Goal: Task Accomplishment & Management: Use online tool/utility

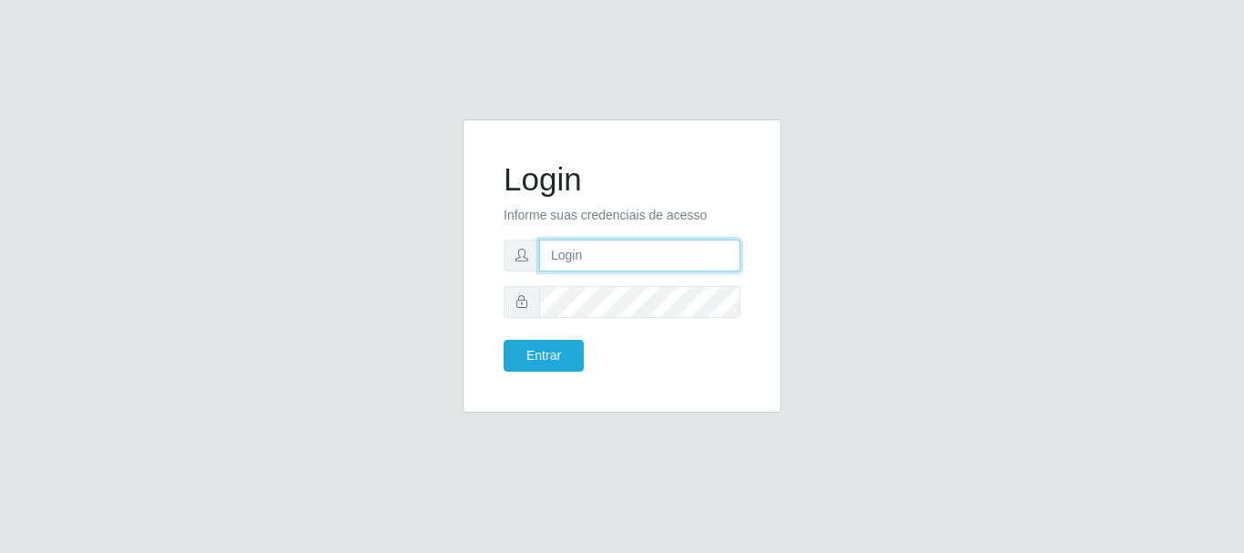
click at [568, 261] on input "text" at bounding box center [639, 255] width 201 height 32
type input "ritaiwof@B5"
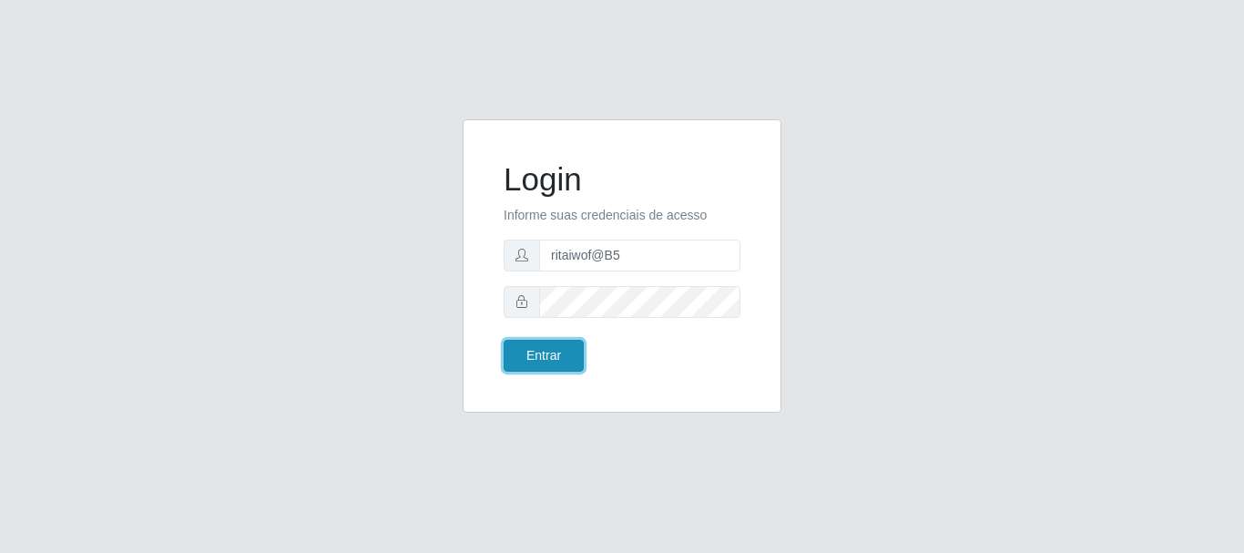
click at [540, 352] on button "Entrar" at bounding box center [543, 356] width 80 height 32
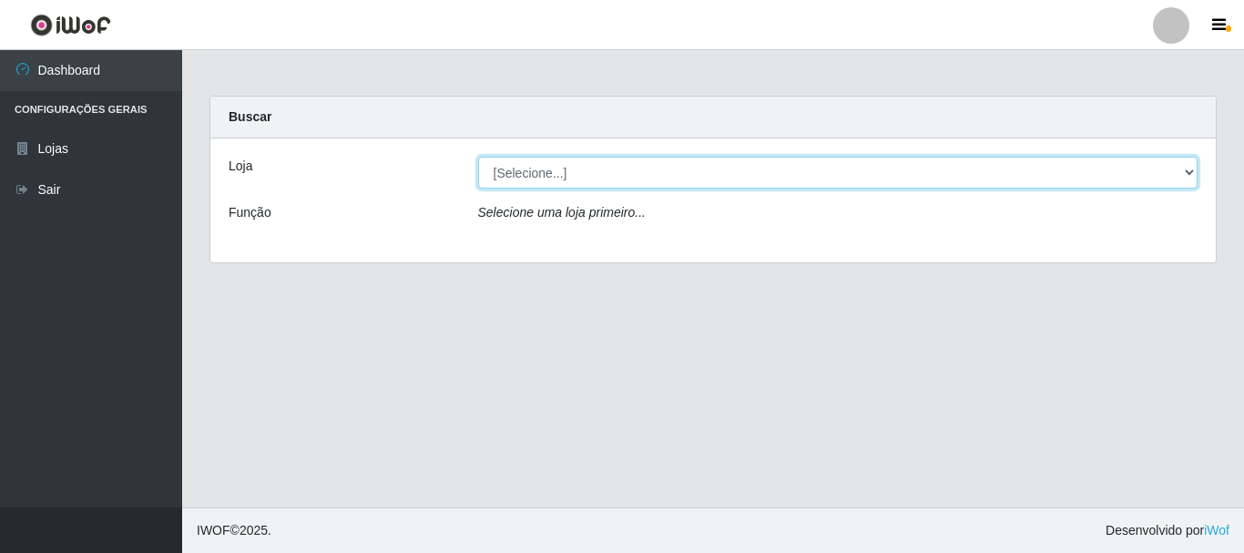
drag, startPoint x: 1185, startPoint y: 174, endPoint x: 1171, endPoint y: 183, distance: 17.2
click at [1185, 175] on select "[Selecione...] Bemais Supermercados - B5 Anatólia" at bounding box center [838, 173] width 720 height 32
select select "405"
click at [478, 157] on select "[Selecione...] Bemais Supermercados - B5 Anatólia" at bounding box center [838, 173] width 720 height 32
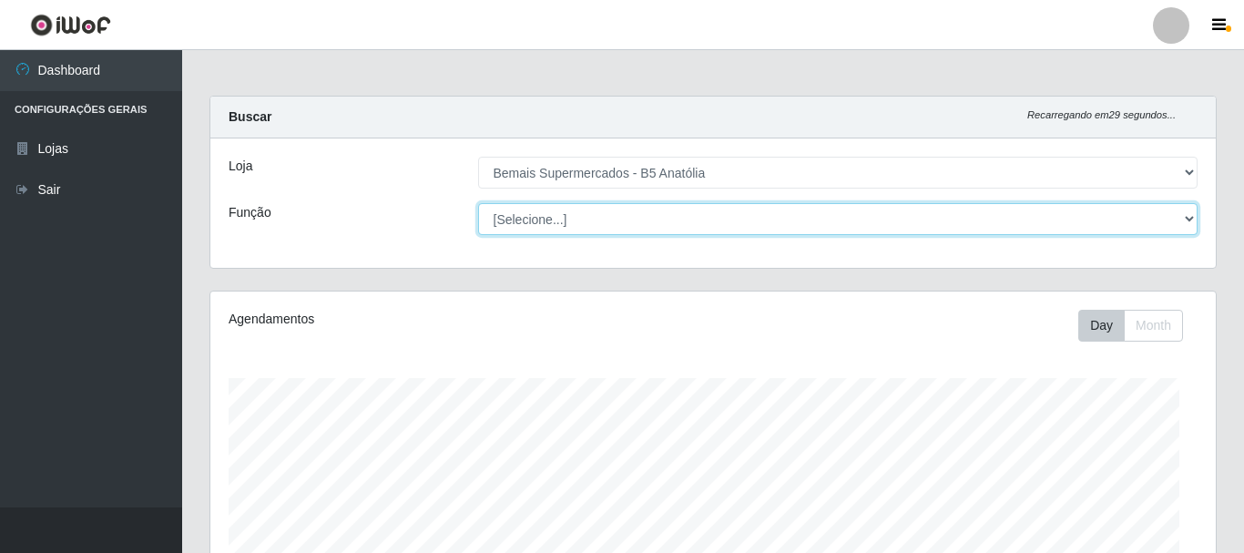
click at [1183, 221] on select "[Selecione...] ASG ASG + ASG ++ Auxiliar de Estacionamento Auxiliar de Estacion…" at bounding box center [838, 219] width 720 height 32
select select "82"
click at [476, 203] on select "[Selecione...] ASG ASG + ASG ++ Auxiliar de Estacionamento Auxiliar de Estacion…" at bounding box center [834, 219] width 716 height 32
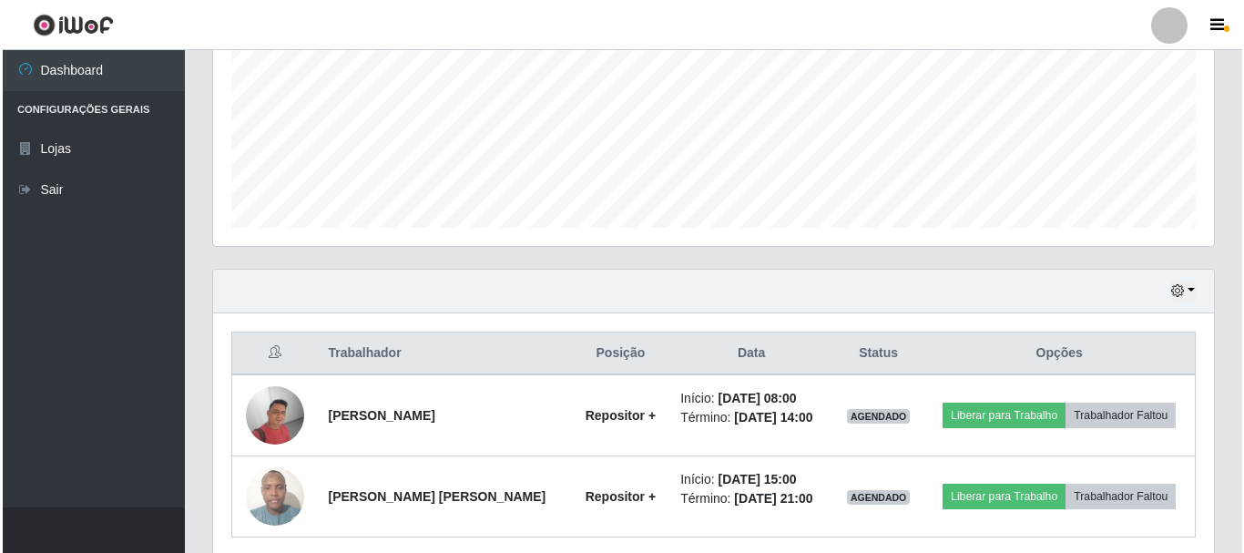
scroll to position [455, 0]
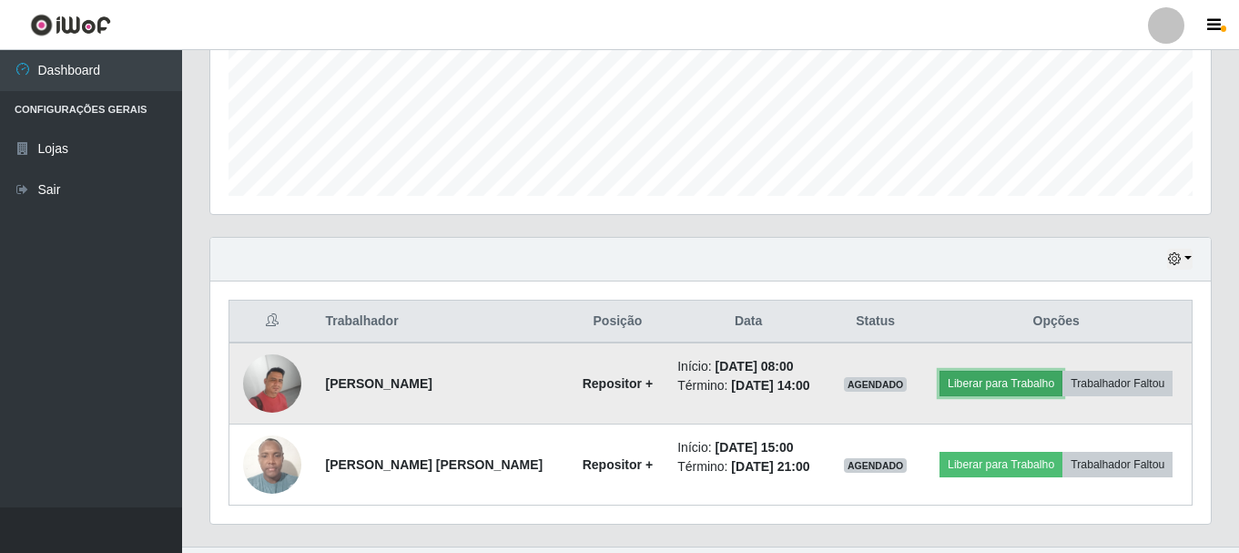
click at [999, 389] on button "Liberar para Trabalho" at bounding box center [1000, 383] width 123 height 25
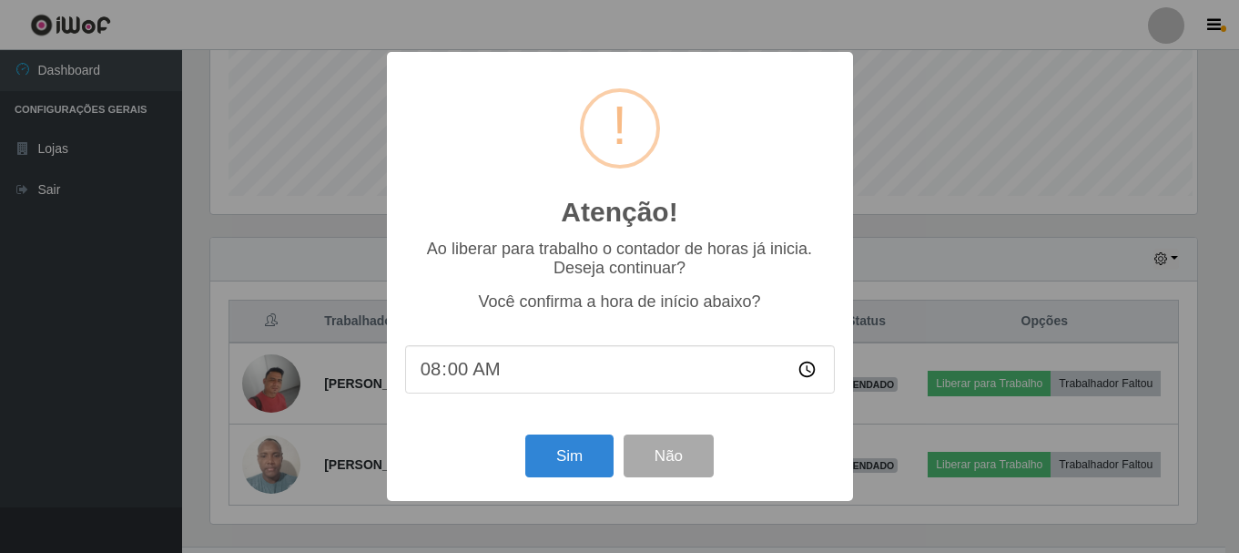
scroll to position [378, 991]
click at [562, 463] on button "Sim" at bounding box center [571, 455] width 88 height 43
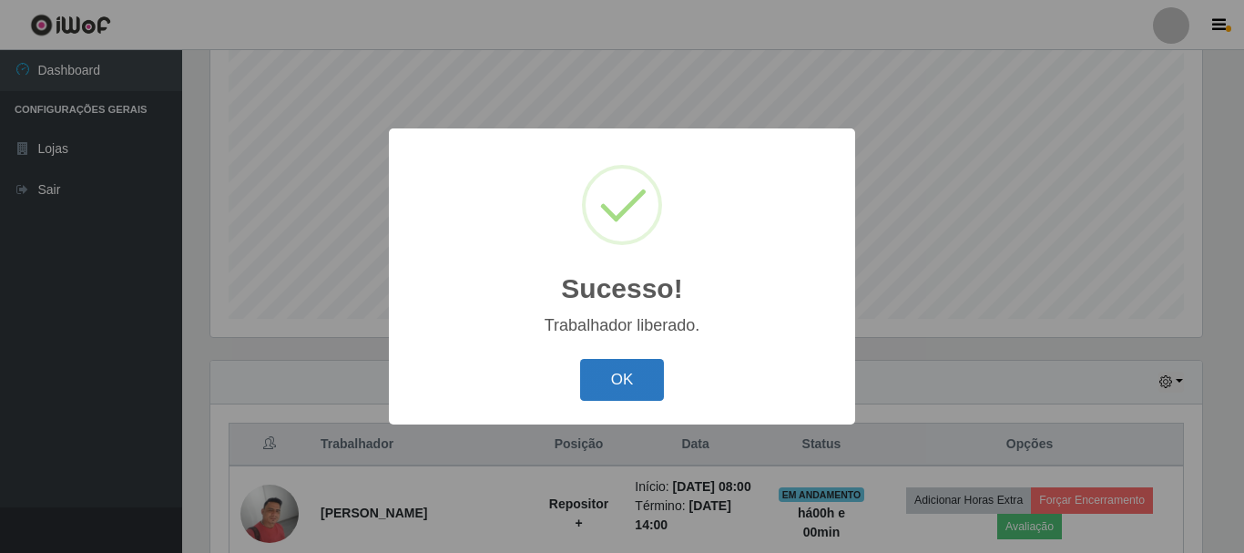
click at [616, 381] on button "OK" at bounding box center [622, 380] width 85 height 43
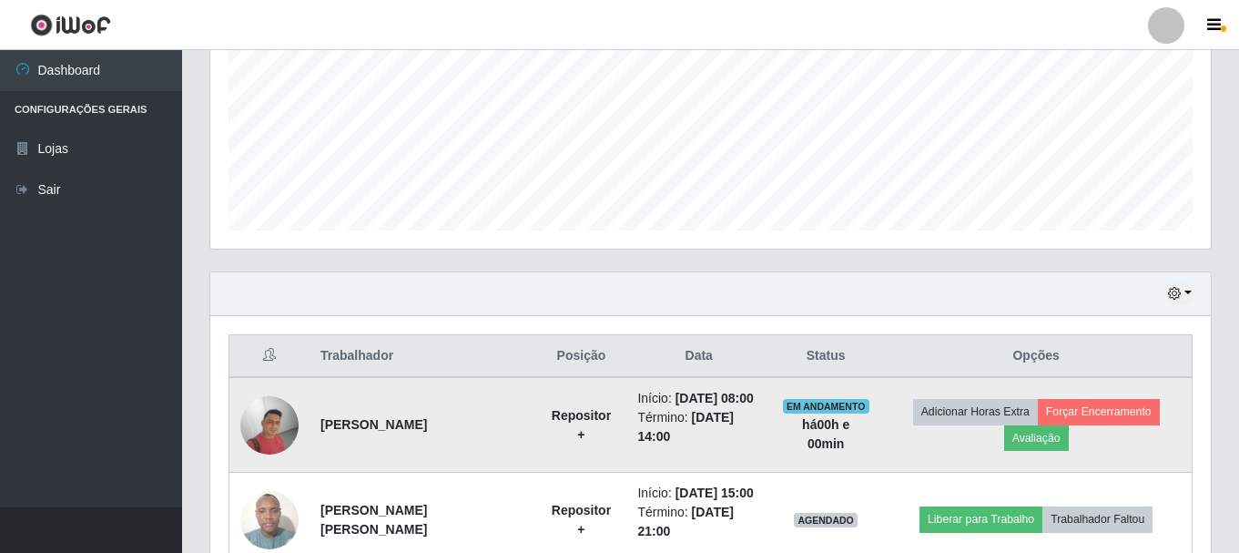
scroll to position [340, 0]
